Goal: Answer question/provide support: Share knowledge or assist other users

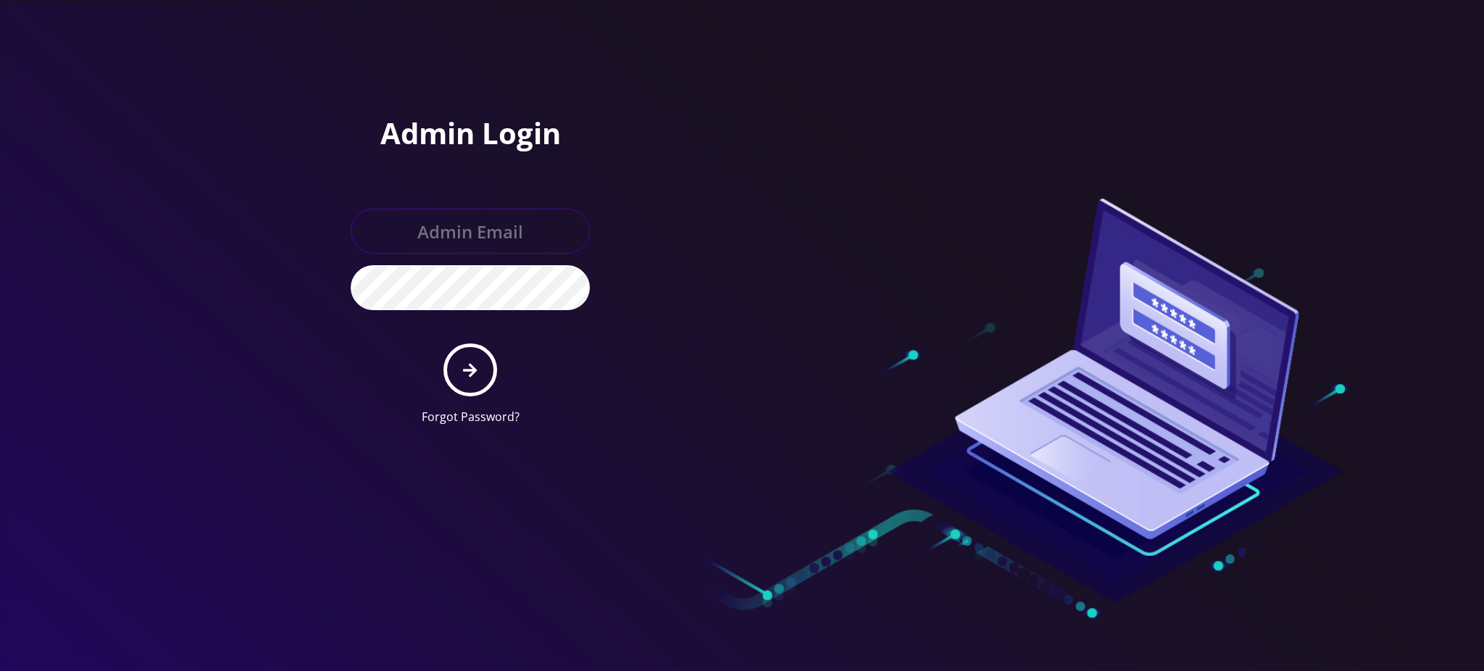
type input "[PERSON_NAME][EMAIL_ADDRESS][DOMAIN_NAME]"
click at [475, 382] on button "submit" at bounding box center [469, 369] width 53 height 53
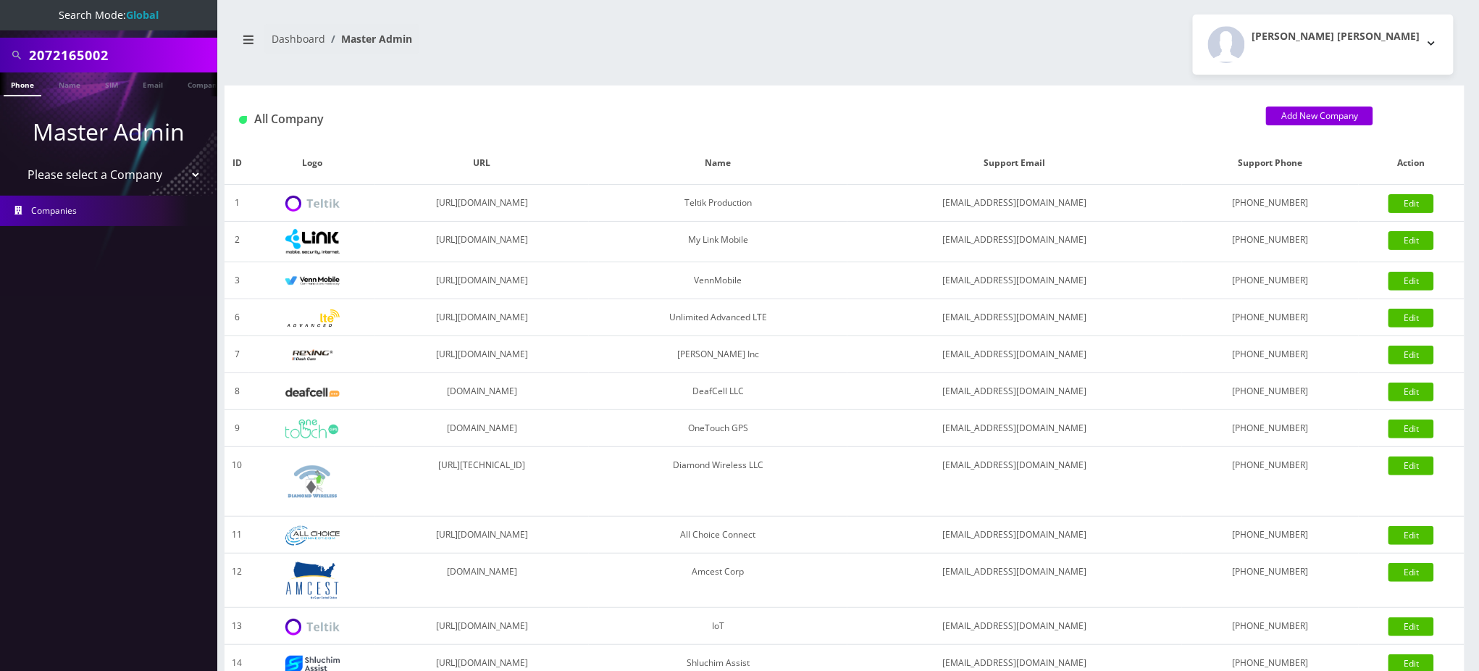
drag, startPoint x: 138, startPoint y: 52, endPoint x: 0, endPoint y: 43, distance: 138.0
click at [0, 53] on div "2072165002" at bounding box center [108, 55] width 217 height 35
paste input "3477514755"
type input "3477514755"
click at [25, 87] on link "Phone" at bounding box center [23, 84] width 38 height 24
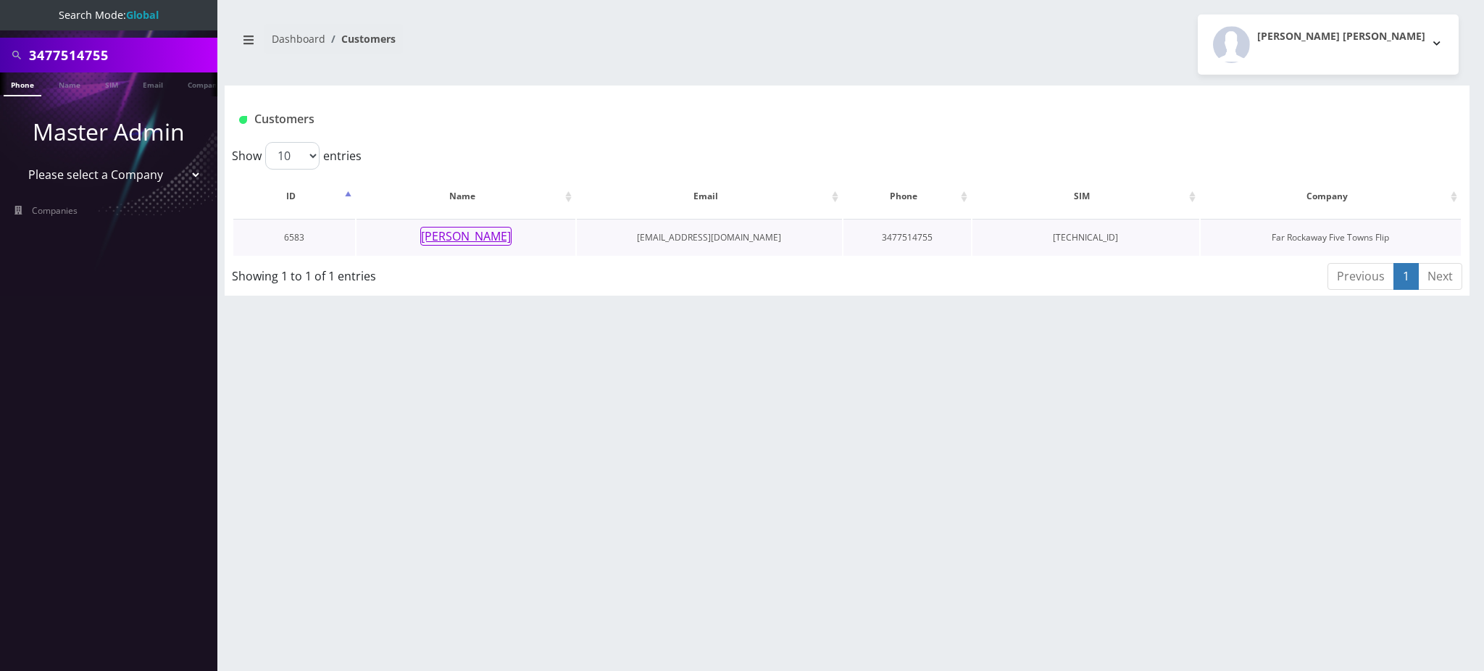
click at [487, 241] on button "[PERSON_NAME]" at bounding box center [465, 236] width 91 height 19
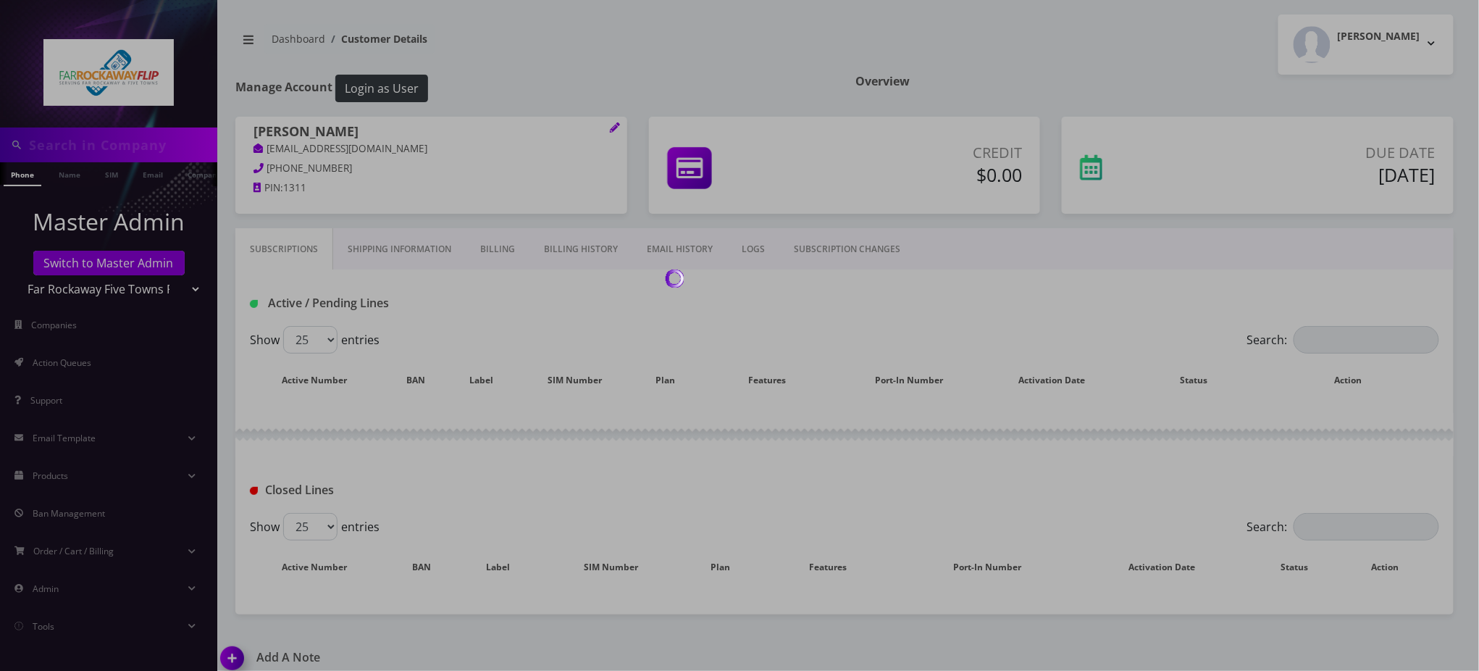
type input "3477514755"
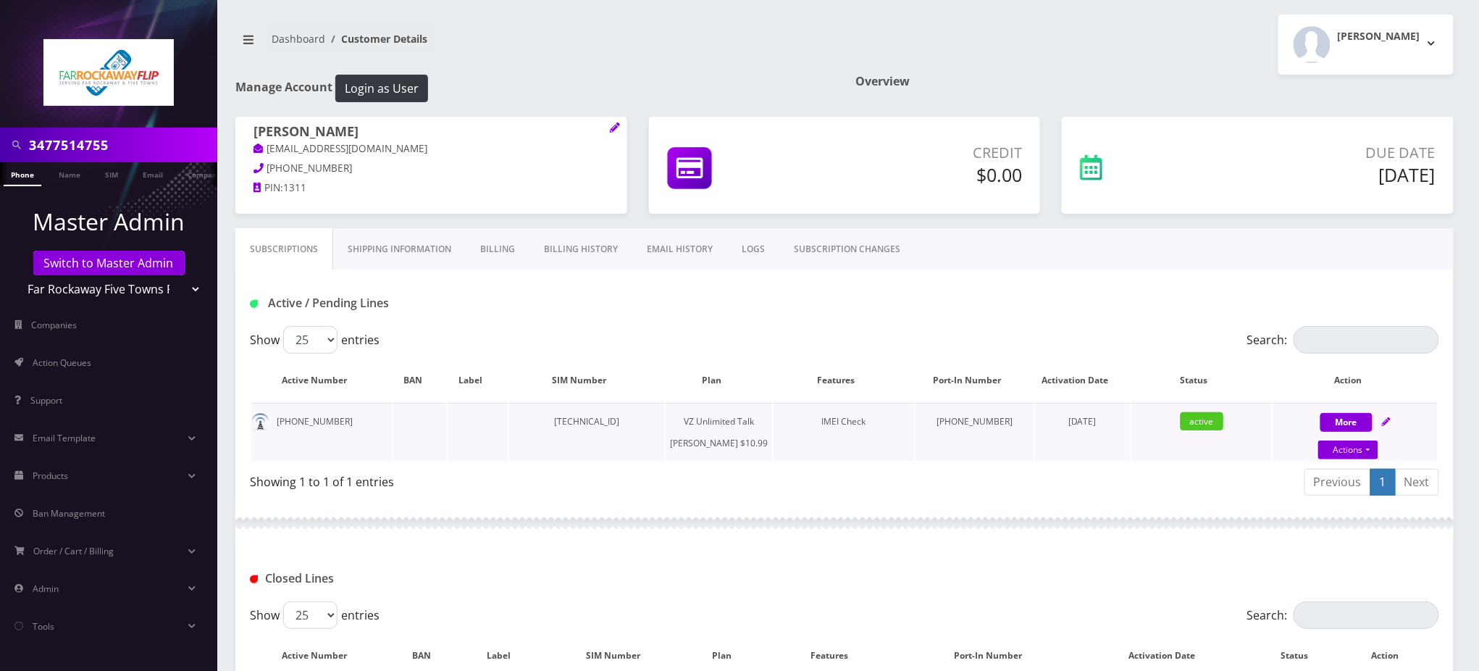
click at [592, 424] on td "89148000011798230999" at bounding box center [587, 432] width 156 height 59
click at [592, 424] on td "[TECHNICAL_ID]" at bounding box center [587, 432] width 156 height 59
copy td "[TECHNICAL_ID]"
click at [749, 248] on link "LOGS" at bounding box center [753, 249] width 52 height 42
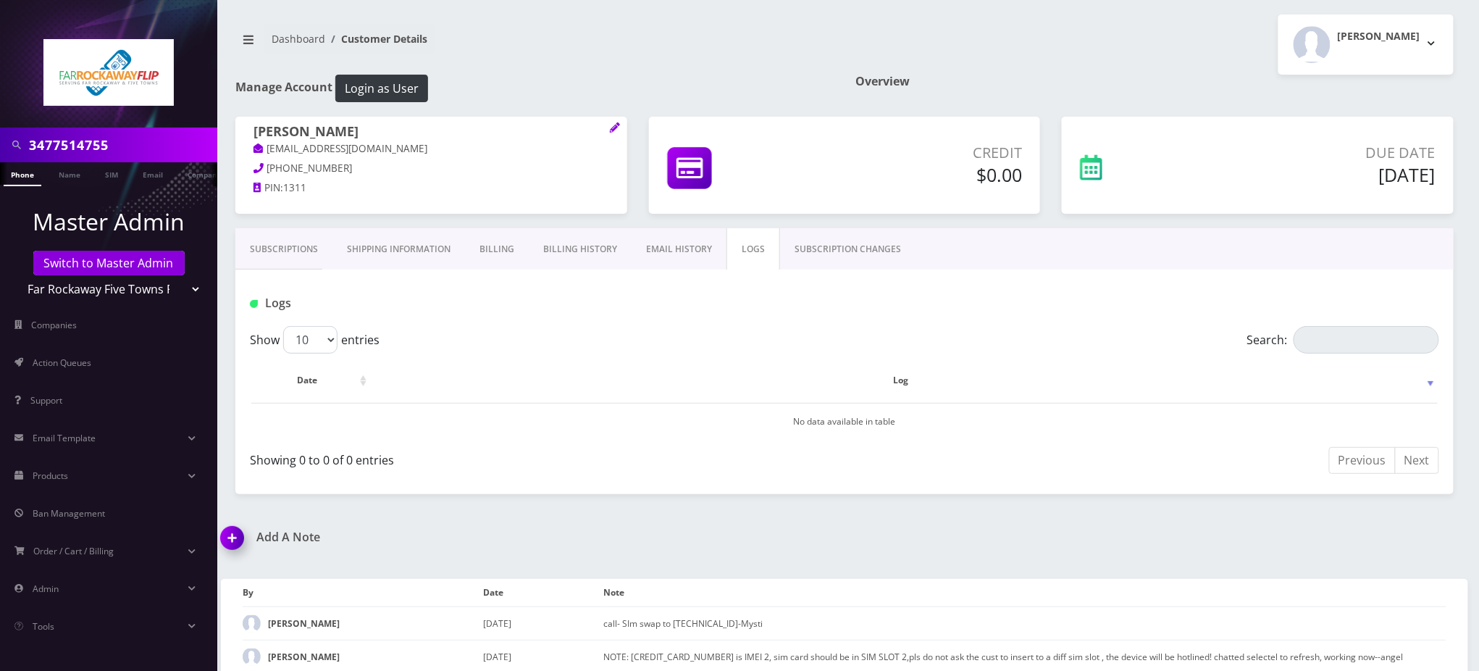
click at [863, 247] on link "SUBSCRIPTION CHANGES" at bounding box center [847, 249] width 135 height 42
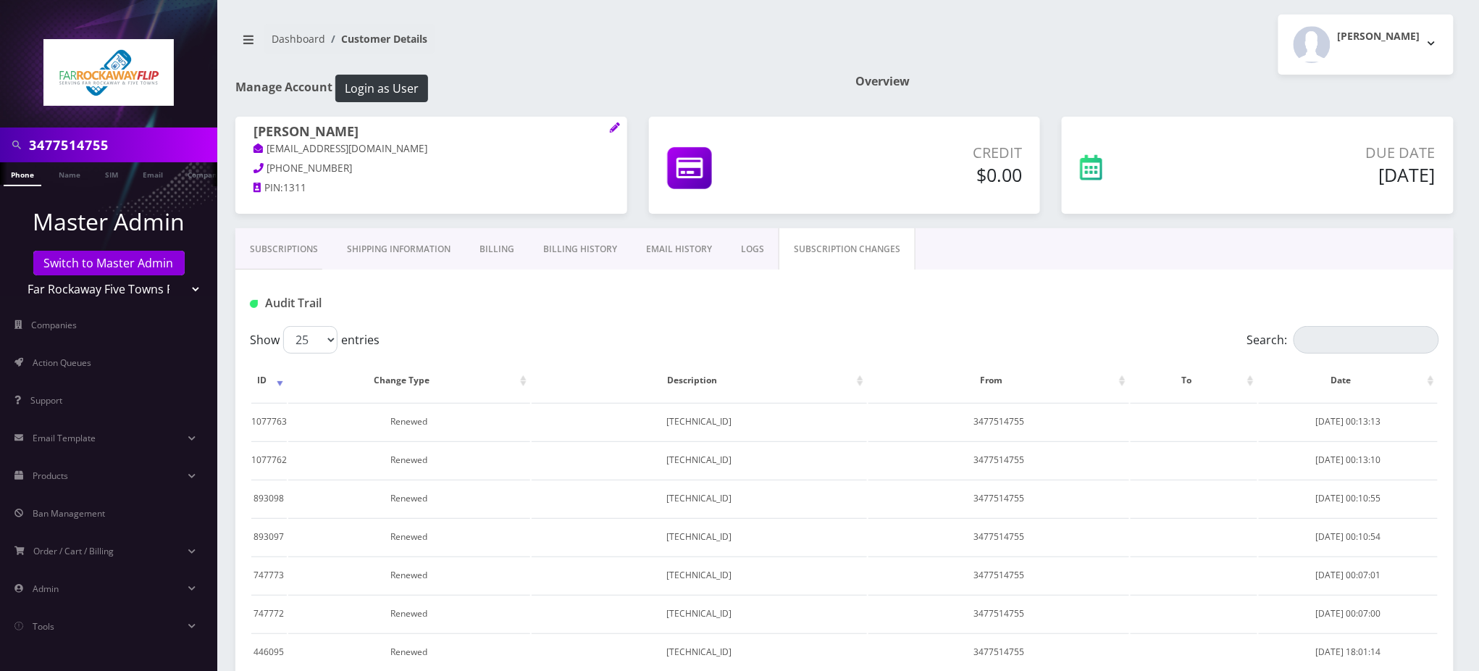
click at [651, 251] on link "EMAIL HISTORY" at bounding box center [679, 249] width 95 height 42
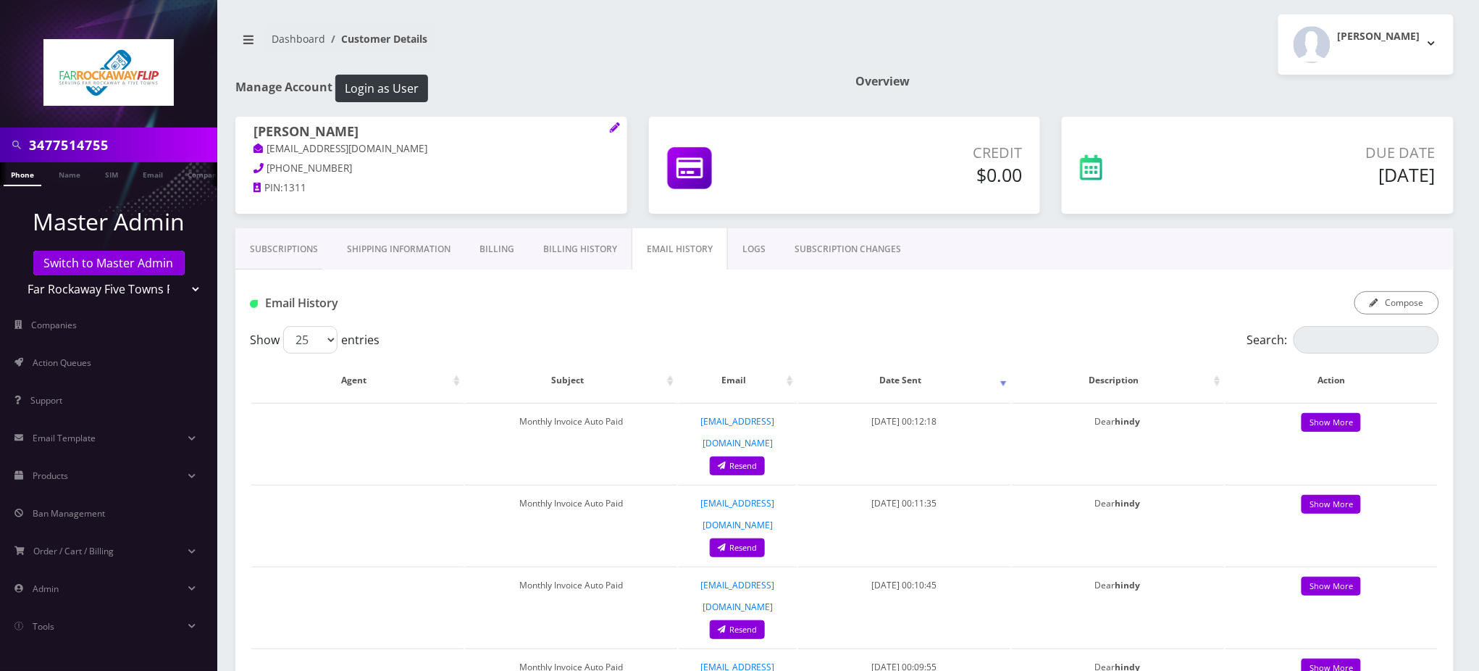
click at [573, 254] on link "Billing History" at bounding box center [580, 249] width 103 height 42
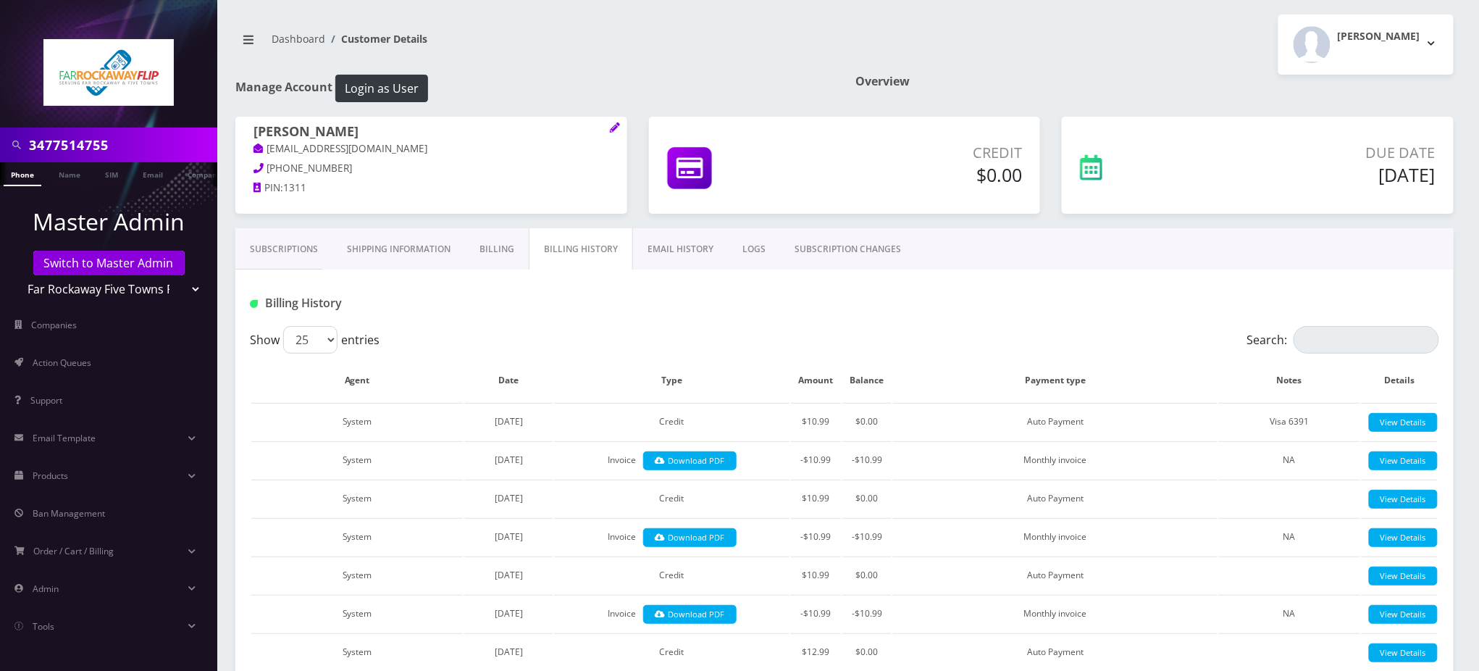
click at [264, 252] on link "Subscriptions" at bounding box center [283, 249] width 97 height 42
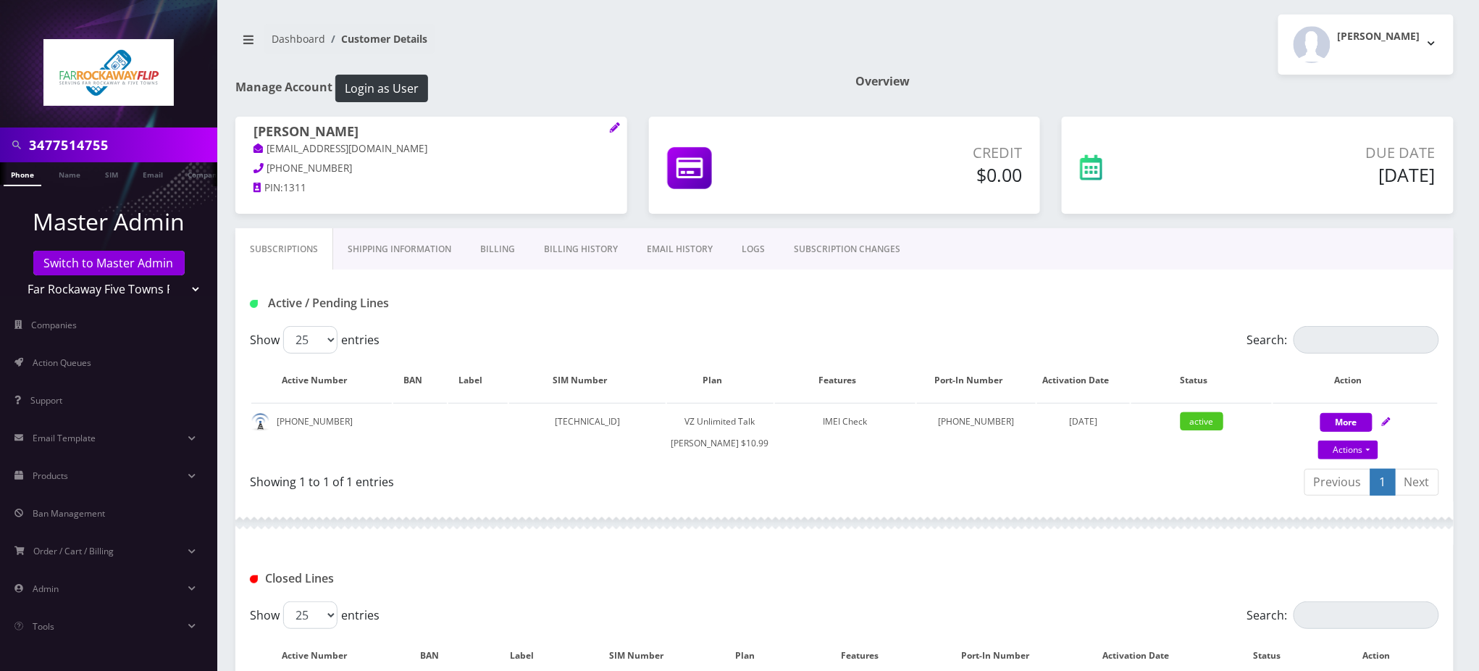
click at [85, 138] on input "3477514755" at bounding box center [121, 145] width 185 height 28
click at [268, 249] on link "Subscriptions" at bounding box center [284, 249] width 98 height 42
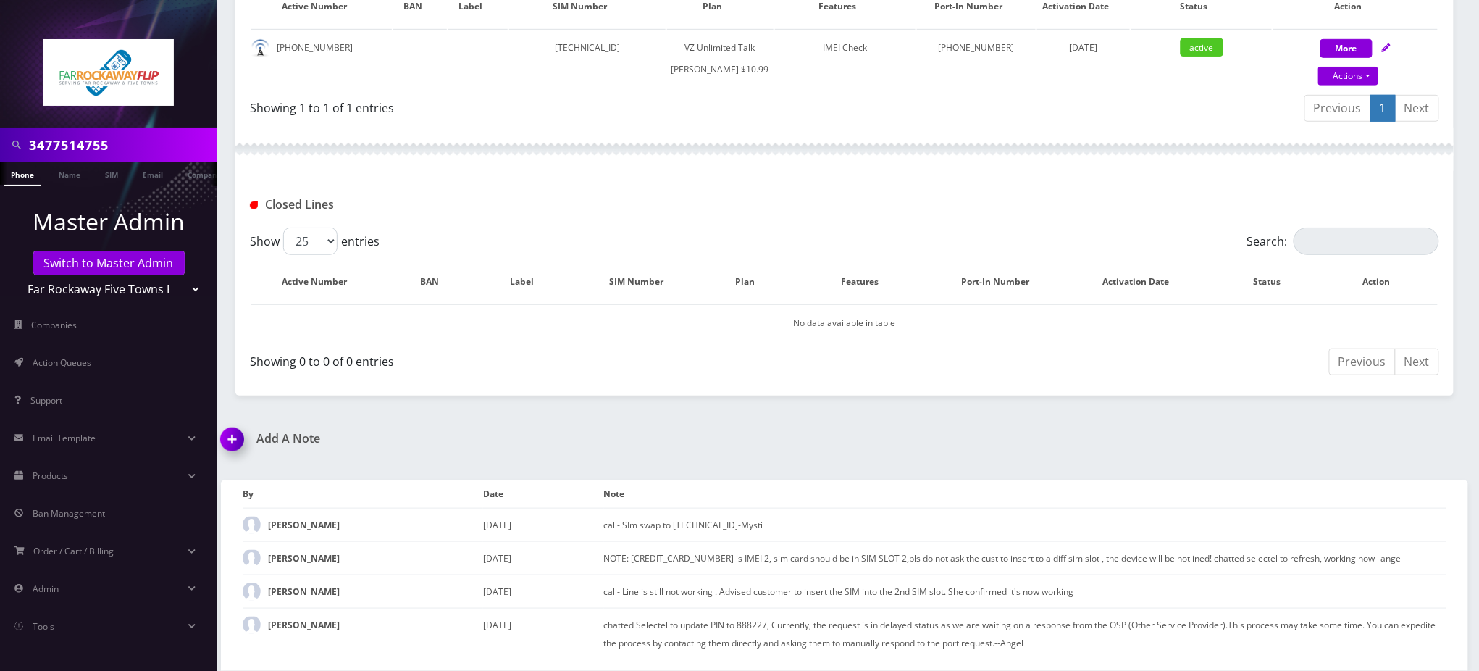
click at [228, 440] on img at bounding box center [235, 444] width 43 height 43
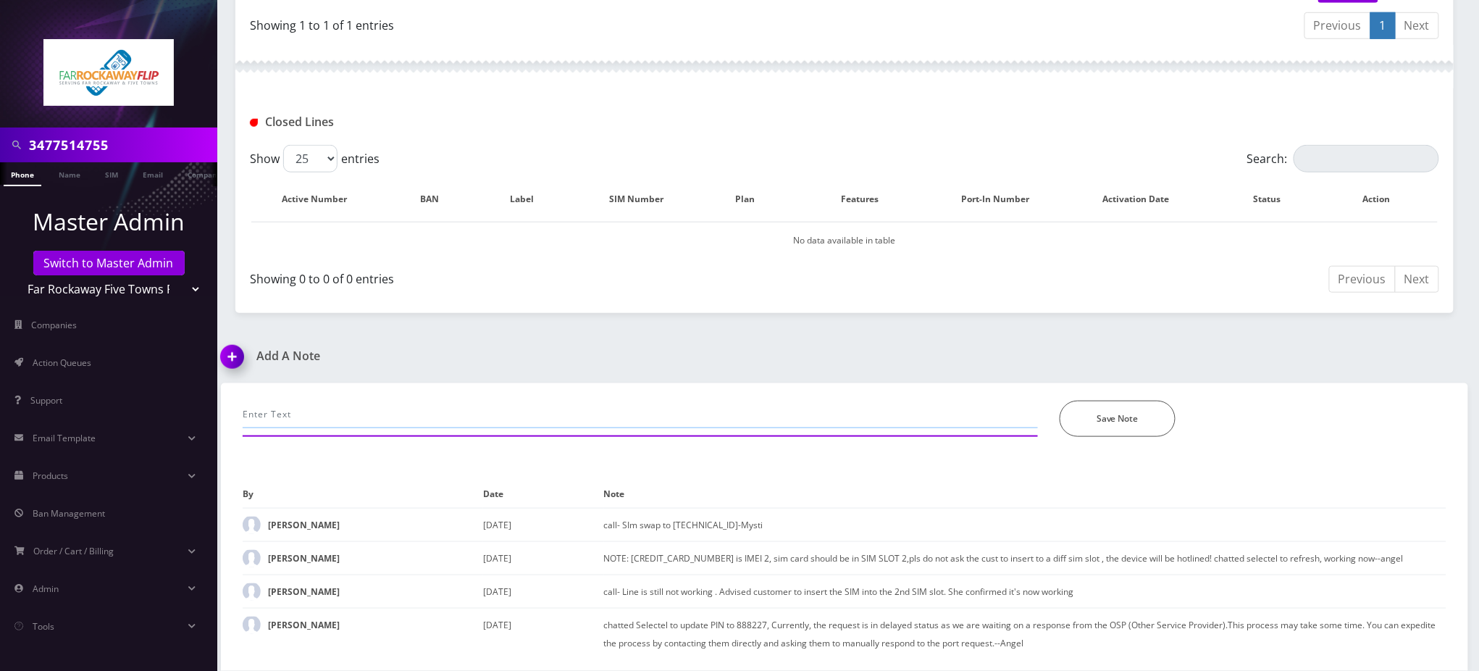
click at [381, 415] on input "text" at bounding box center [640, 415] width 795 height 28
paste input "Purchase Service Plan successfull, TT 4G Monthly Unlimited Voice Plan PIN 47751…"
type input "Purchase Service Plan successfull, TT 4G Monthly Unlimited Voice Plan PIN 47751…"
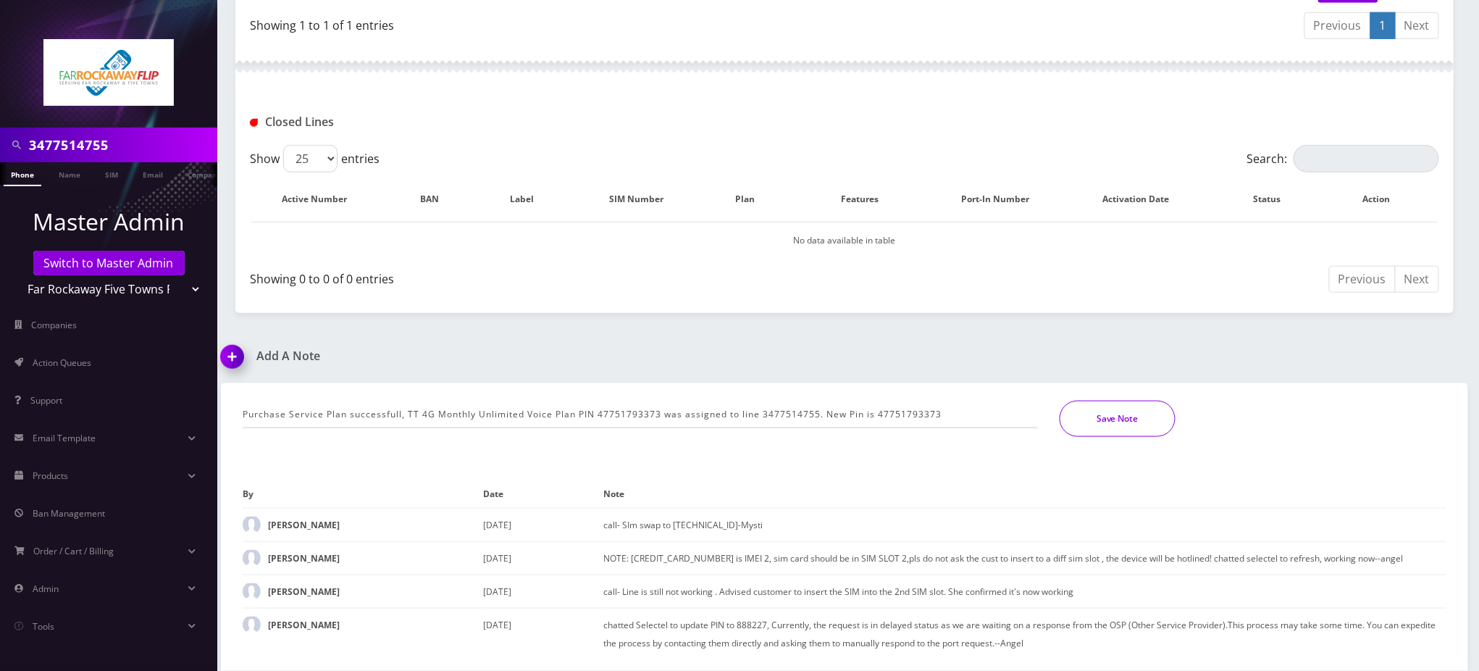
click at [1090, 403] on button "Save Note" at bounding box center [1118, 419] width 116 height 36
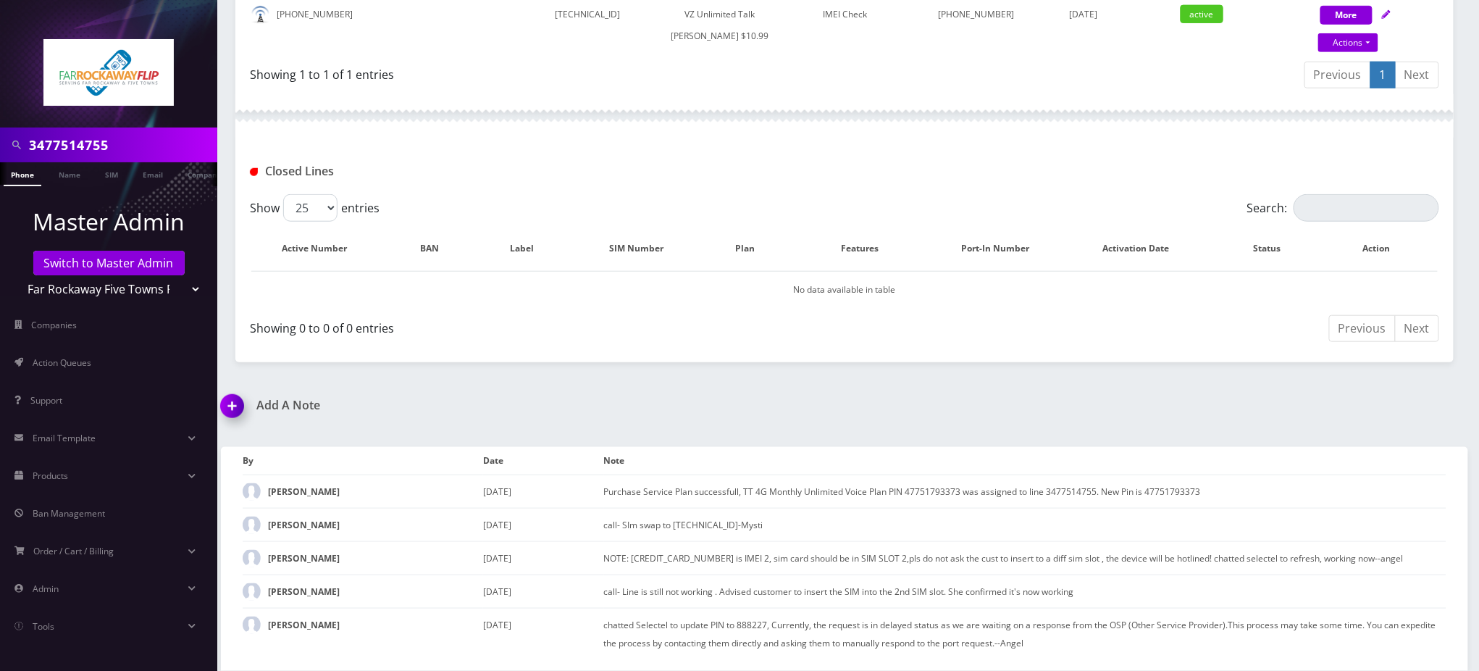
scroll to position [424, 0]
click at [1223, 141] on div "Closed Lines" at bounding box center [844, 166] width 1218 height 57
